Goal: Task Accomplishment & Management: Use online tool/utility

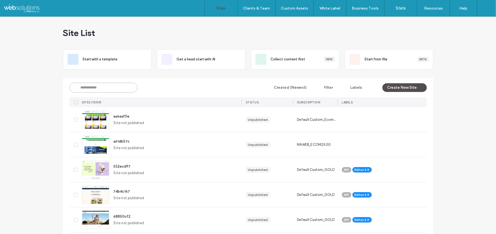
click at [109, 89] on input at bounding box center [103, 88] width 68 height 10
click at [106, 87] on input at bounding box center [103, 88] width 68 height 10
type input "*****"
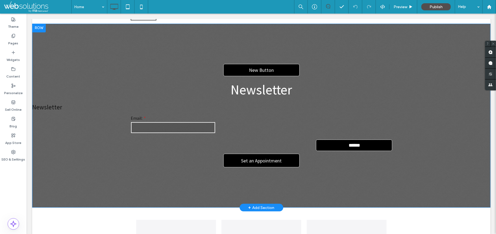
scroll to position [37, 0]
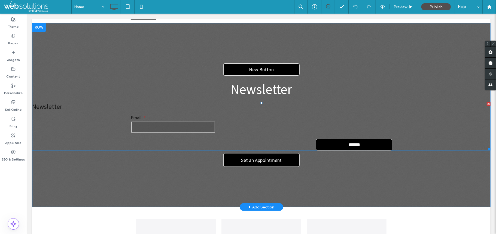
click at [242, 136] on form "Email: ******" at bounding box center [260, 132] width 261 height 36
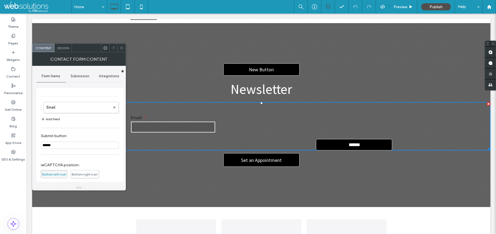
click at [107, 73] on div "Integrations" at bounding box center [108, 76] width 29 height 12
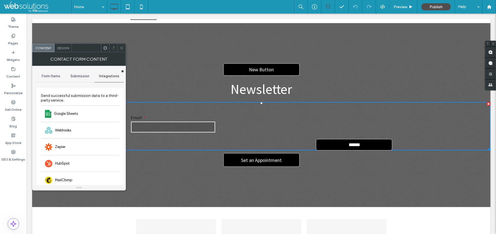
click at [119, 49] on div at bounding box center [121, 48] width 8 height 8
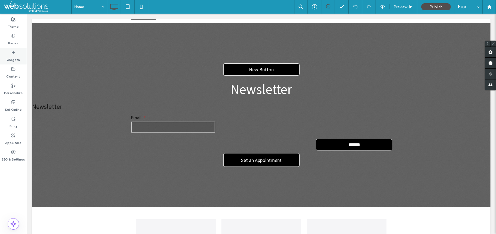
click at [16, 55] on label "Widgets" at bounding box center [13, 59] width 13 height 8
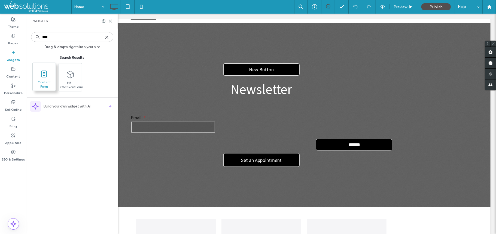
type input "****"
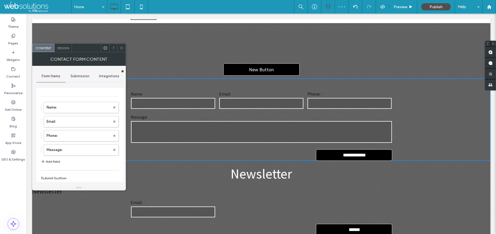
click at [108, 75] on span "Integrations" at bounding box center [109, 76] width 20 height 4
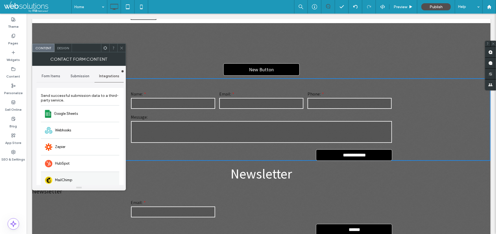
click at [69, 181] on span "MailChimp" at bounding box center [63, 180] width 17 height 5
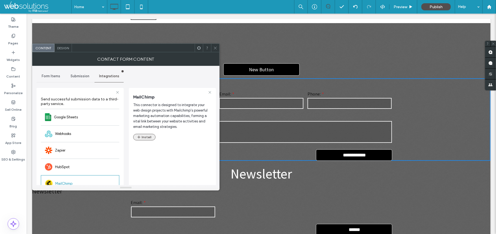
click at [135, 139] on button "Install" at bounding box center [144, 137] width 22 height 7
click at [145, 136] on button "Install" at bounding box center [144, 137] width 22 height 7
click at [215, 49] on icon at bounding box center [215, 48] width 4 height 4
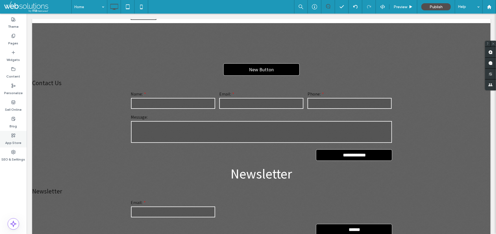
click at [15, 135] on icon at bounding box center [13, 135] width 4 height 4
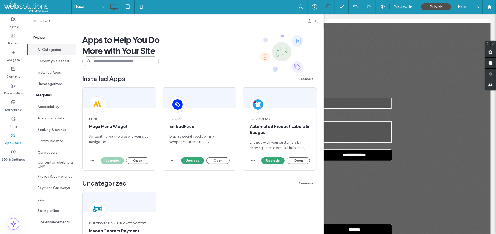
click at [115, 57] on input at bounding box center [120, 61] width 77 height 10
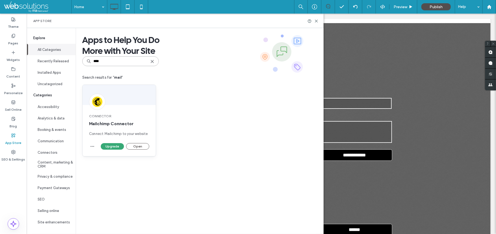
type input "****"
click at [135, 130] on div "Connector Mailchimp Connector Connect Mailchimp to your website" at bounding box center [119, 125] width 73 height 36
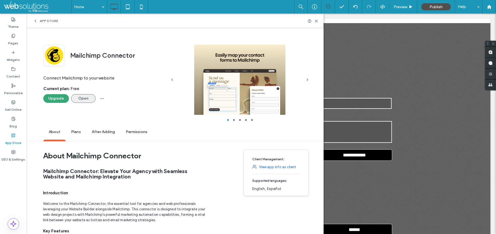
click at [83, 98] on button "Open" at bounding box center [83, 98] width 25 height 9
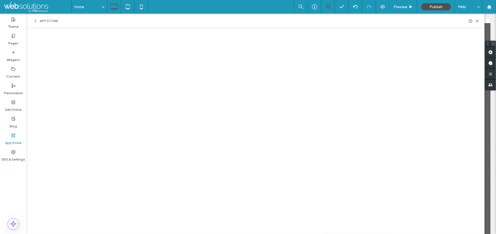
click at [493, 44] on use at bounding box center [493, 43] width 2 height 2
click at [26, 120] on div "Blog" at bounding box center [13, 122] width 27 height 17
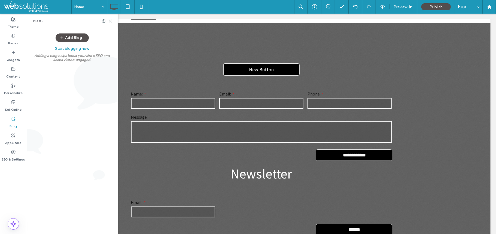
click at [109, 22] on icon at bounding box center [110, 21] width 4 height 4
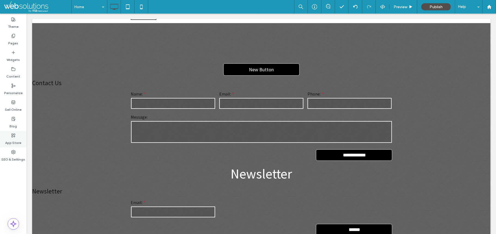
click at [13, 135] on icon at bounding box center [13, 135] width 4 height 4
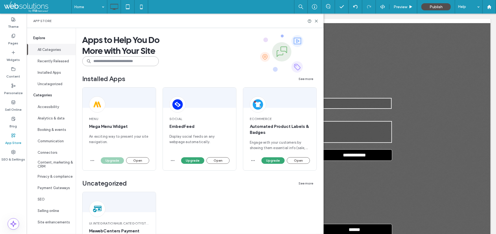
click at [111, 63] on input at bounding box center [120, 61] width 77 height 10
type input "*********"
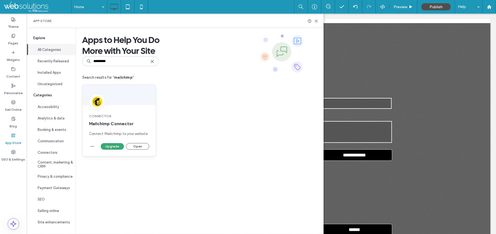
click at [119, 132] on span "Connect Mailchimp to your website" at bounding box center [119, 133] width 60 height 5
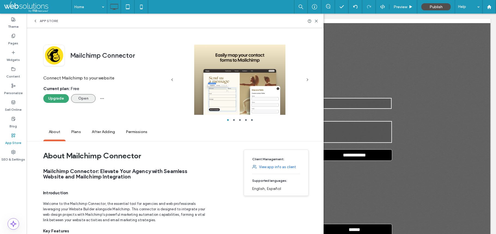
click at [77, 96] on button "Open" at bounding box center [83, 98] width 25 height 9
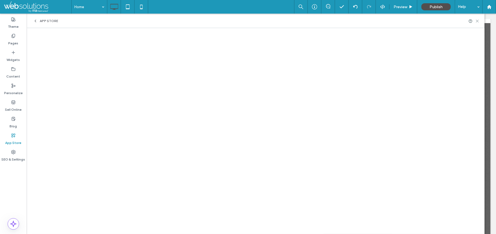
drag, startPoint x: 352, startPoint y: 14, endPoint x: 477, endPoint y: 21, distance: 126.0
click at [477, 21] on use at bounding box center [477, 21] width 2 height 2
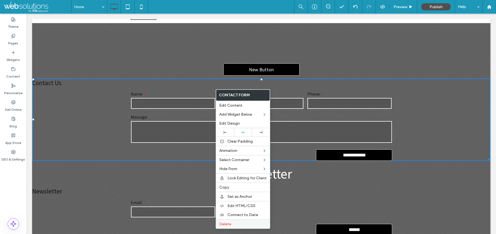
click at [233, 226] on label "Delete" at bounding box center [242, 224] width 47 height 5
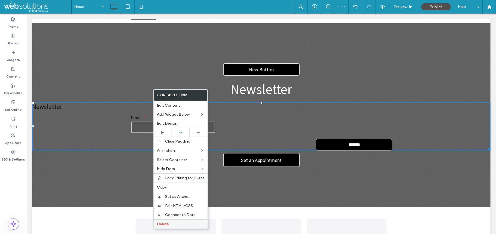
click at [181, 225] on label "Delete" at bounding box center [180, 224] width 47 height 5
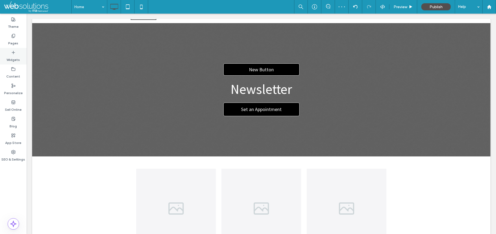
click at [21, 52] on div "Widgets" at bounding box center [13, 56] width 27 height 17
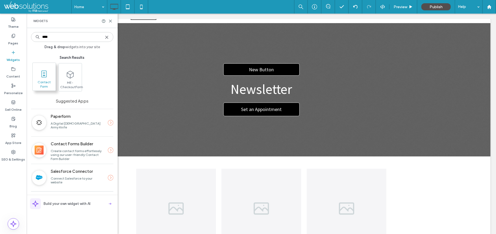
type input "****"
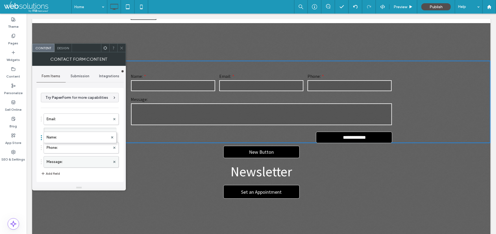
drag, startPoint x: 76, startPoint y: 123, endPoint x: 71, endPoint y: 163, distance: 40.6
drag, startPoint x: 70, startPoint y: 152, endPoint x: 81, endPoint y: 121, distance: 32.3
click at [81, 121] on div "Email: Name: Phone: Message: Name:" at bounding box center [80, 139] width 78 height 57
click at [120, 48] on icon at bounding box center [122, 48] width 4 height 4
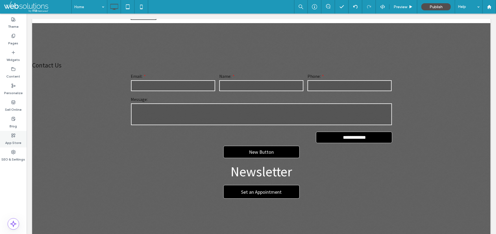
click at [14, 138] on label "App Store" at bounding box center [13, 142] width 16 height 8
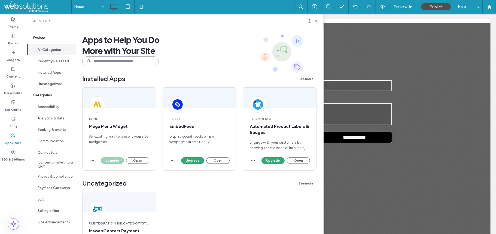
click at [119, 63] on input at bounding box center [120, 61] width 77 height 10
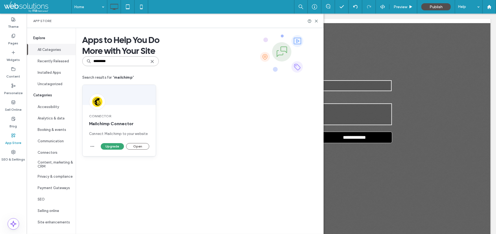
type input "*********"
click at [116, 111] on div "Connector Mailchimp Connector Connect Mailchimp to your website" at bounding box center [119, 125] width 73 height 36
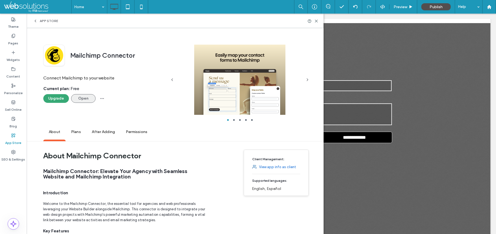
click at [79, 97] on button "Open" at bounding box center [83, 98] width 25 height 9
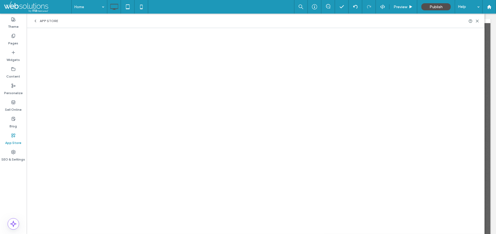
click at [34, 22] on icon at bounding box center [35, 21] width 4 height 4
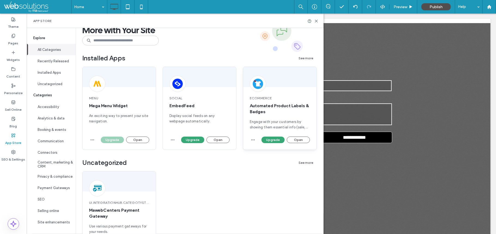
scroll to position [21, 0]
click at [106, 42] on input at bounding box center [120, 40] width 77 height 10
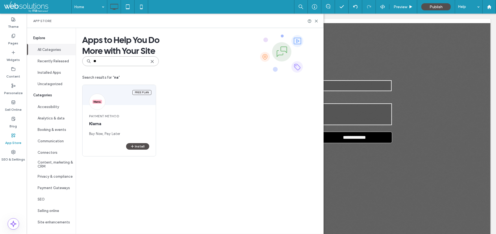
scroll to position [0, 0]
type input "****"
click at [104, 115] on span "Connector" at bounding box center [119, 116] width 60 height 5
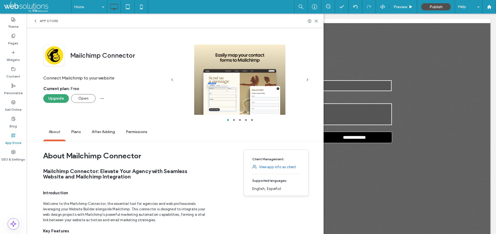
click at [81, 94] on div "Current plan : Free" at bounding box center [104, 90] width 123 height 8
click at [82, 96] on button "Open" at bounding box center [83, 98] width 25 height 9
